Goal: Complete application form

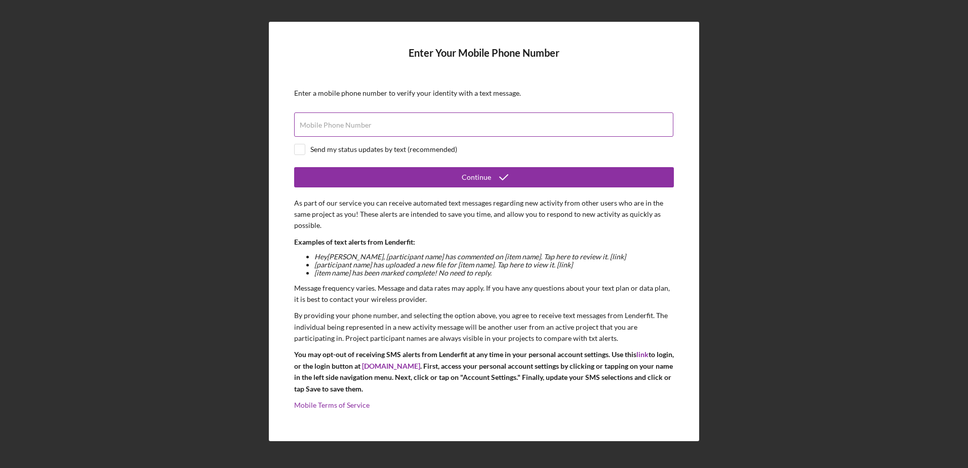
click at [462, 125] on input "Mobile Phone Number" at bounding box center [483, 124] width 379 height 24
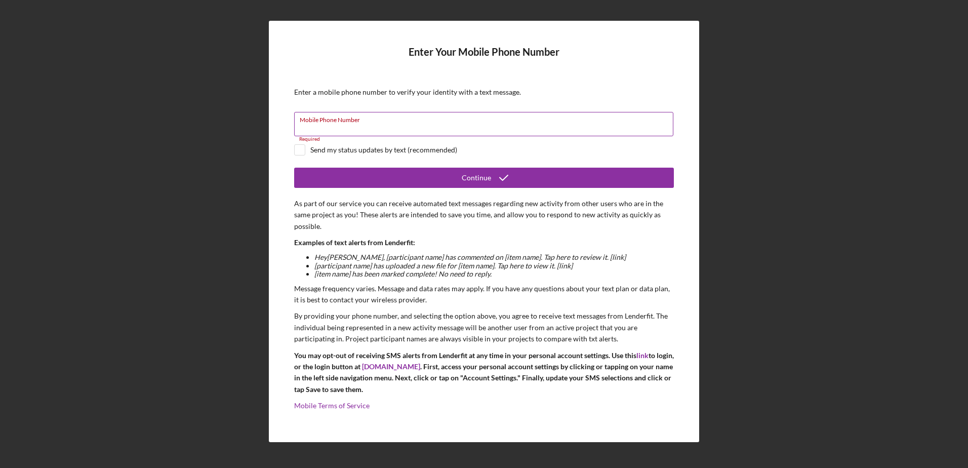
paste input "[PHONE_NUMBER]"
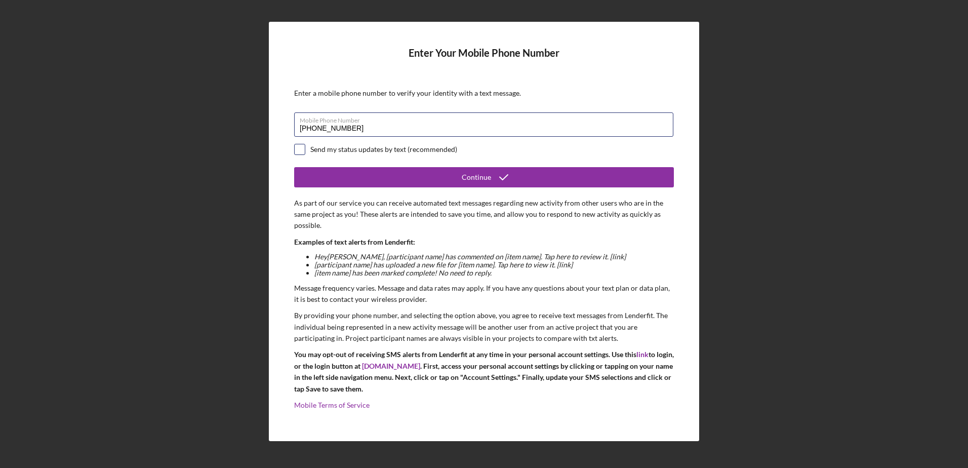
type input "[PHONE_NUMBER]"
click at [299, 152] on input "checkbox" at bounding box center [300, 149] width 10 height 10
checkbox input "true"
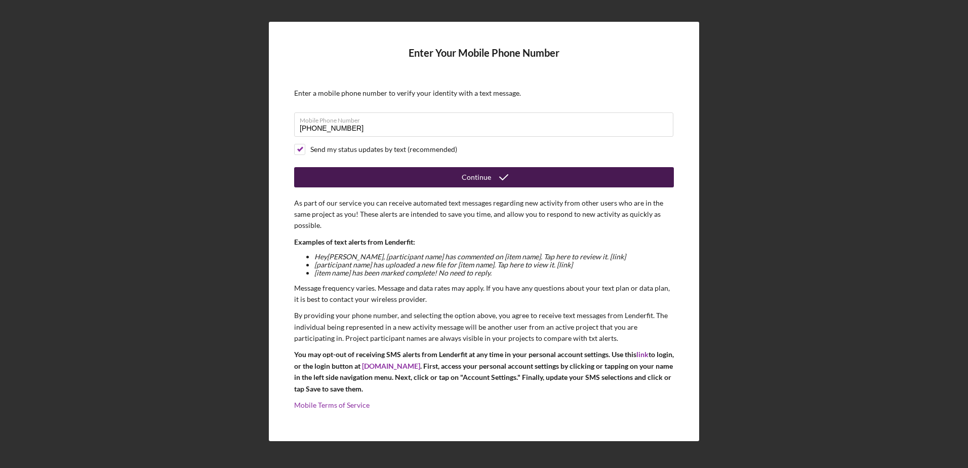
click at [330, 178] on button "Continue" at bounding box center [484, 177] width 380 height 20
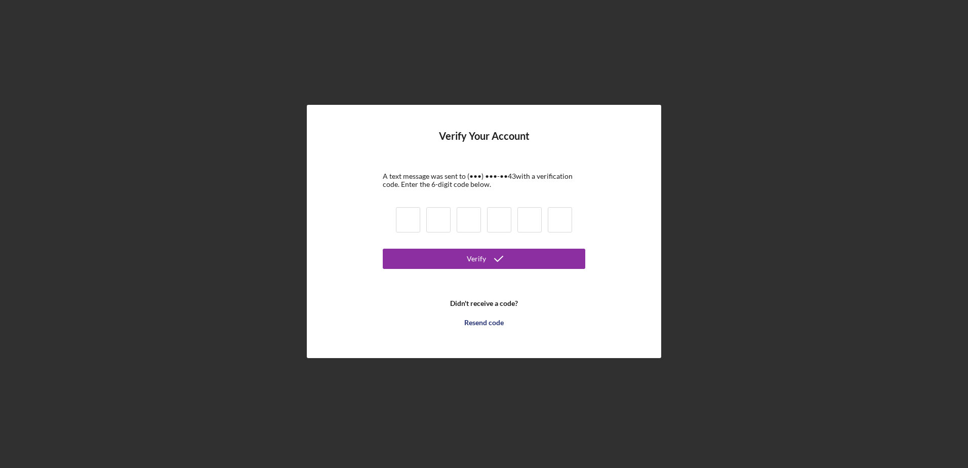
click at [885, 169] on div "Verify Your Account A text message was sent to (•••) •••-•• 43 with a verificat…" at bounding box center [484, 231] width 958 height 463
